Goal: Check status

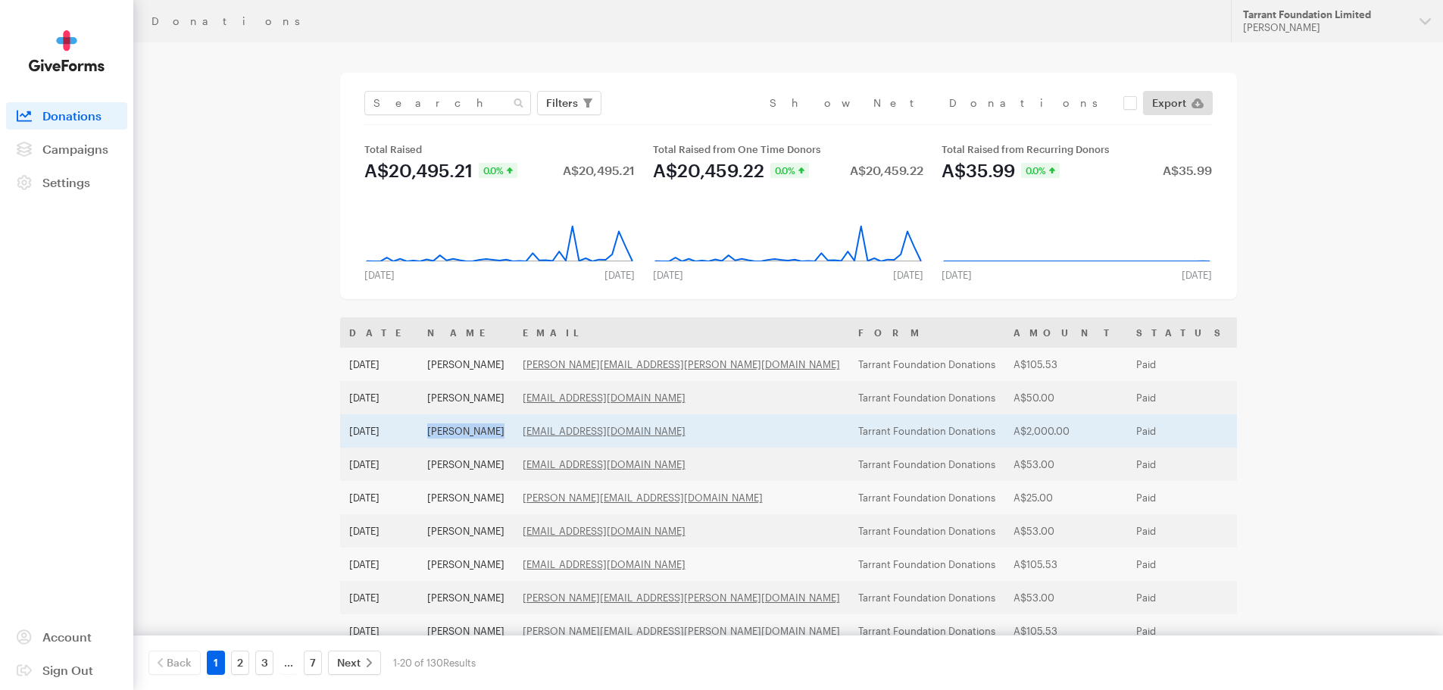
drag, startPoint x: 497, startPoint y: 426, endPoint x: 424, endPoint y: 427, distance: 72.7
click at [424, 427] on td "[PERSON_NAME]" at bounding box center [465, 430] width 95 height 33
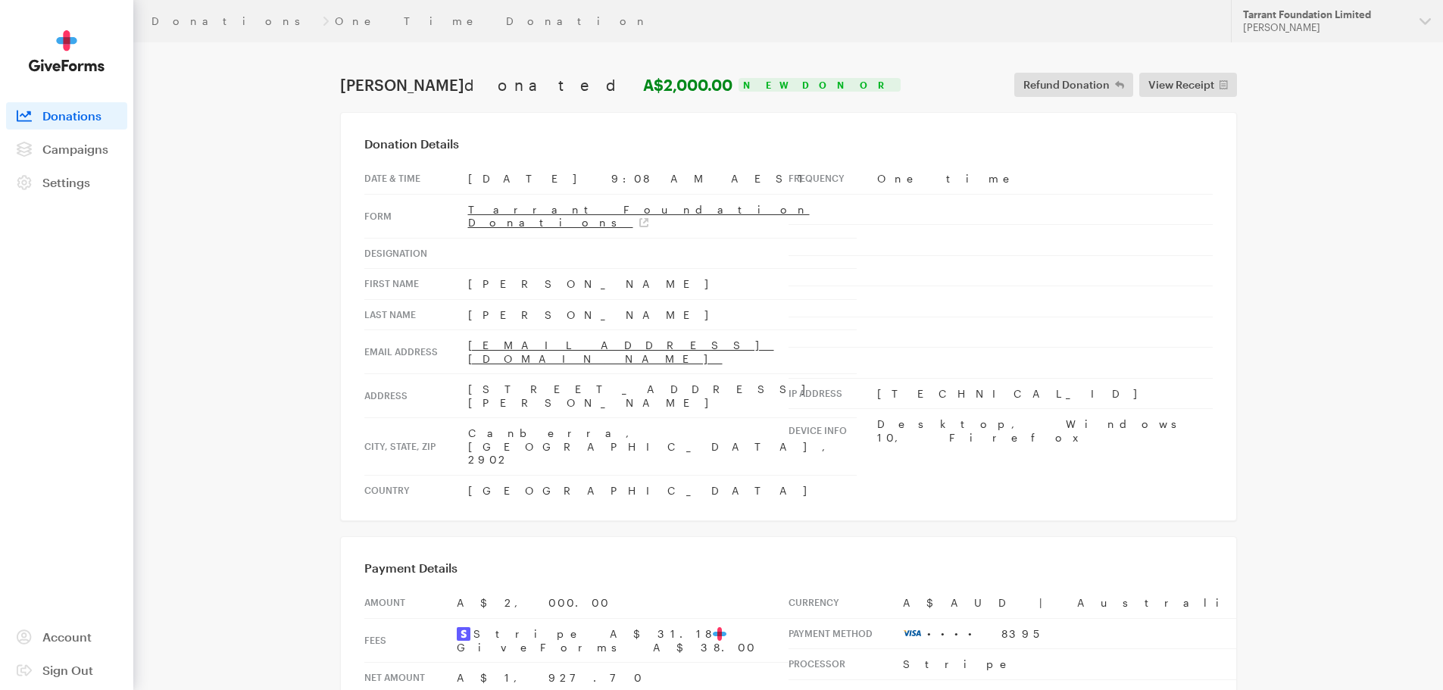
drag, startPoint x: 0, startPoint y: 0, endPoint x: 223, endPoint y: 385, distance: 445.0
click at [223, 385] on main "Donations One Time Donation Angelo Barich donated A$2,000.00 New Donor Refund D…" at bounding box center [721, 499] width 1091 height 914
